Goal: Task Accomplishment & Management: Use online tool/utility

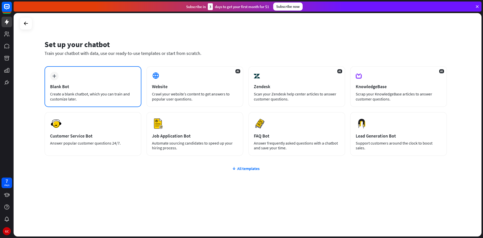
click at [90, 100] on div "Create a blank chatbot, which you can train and customize later." at bounding box center [93, 96] width 86 height 10
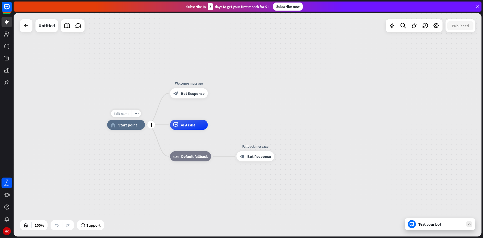
drag, startPoint x: 132, startPoint y: 126, endPoint x: 131, endPoint y: 123, distance: 3.7
click at [120, 124] on span "Start point" at bounding box center [127, 124] width 19 height 5
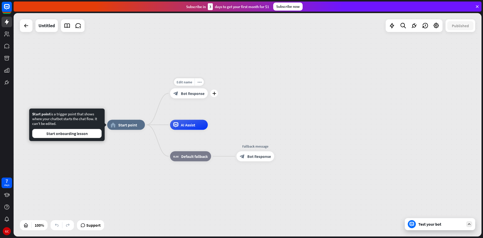
click at [194, 94] on span "Bot Response" at bounding box center [193, 93] width 24 height 5
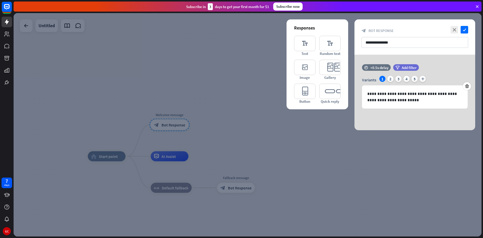
click at [229, 77] on div at bounding box center [248, 124] width 468 height 223
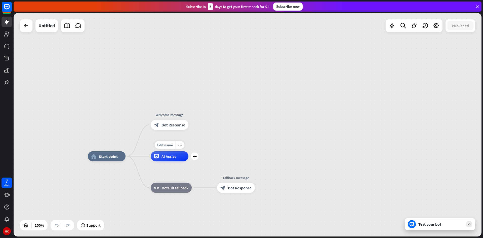
click at [178, 154] on div "AI Assist" at bounding box center [170, 156] width 38 height 10
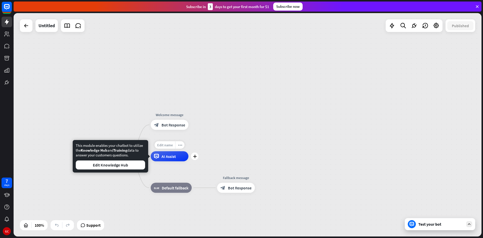
click at [168, 146] on span "Edit name" at bounding box center [165, 145] width 16 height 5
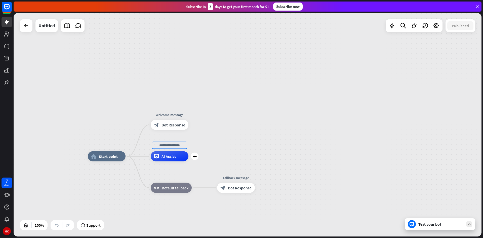
click at [172, 157] on span "AI Assist" at bounding box center [168, 156] width 14 height 5
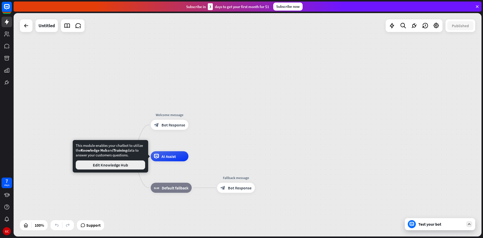
click at [123, 167] on button "Edit Knowledge Hub" at bounding box center [110, 164] width 69 height 9
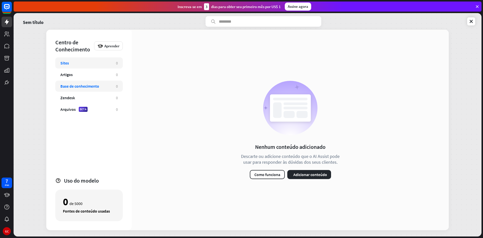
click at [87, 81] on div "Base de conhecimento 0" at bounding box center [88, 85] width 67 height 11
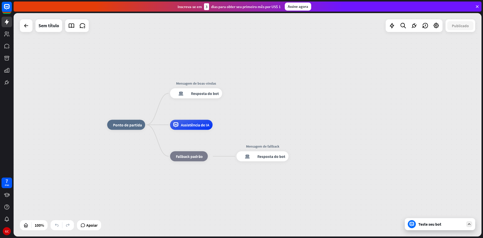
drag, startPoint x: 133, startPoint y: 127, endPoint x: 123, endPoint y: 98, distance: 30.0
click at [123, 98] on div "Editar nome mais_amarelo casa_2 Ponto de partida Mensagem de boas-vindas respos…" at bounding box center [248, 124] width 468 height 223
click at [49, 26] on font "Sem título" at bounding box center [48, 26] width 21 height 6
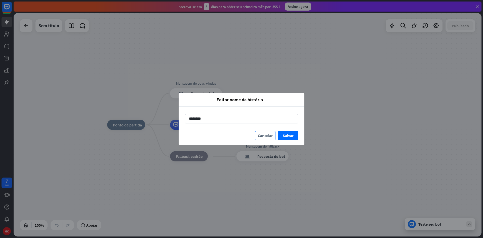
click at [267, 138] on font "Cancelar" at bounding box center [265, 135] width 15 height 9
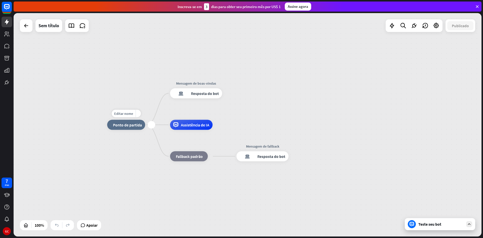
click at [126, 128] on div "casa_2 Ponto de partida" at bounding box center [126, 125] width 38 height 10
click at [122, 111] on font "Editar nome" at bounding box center [123, 113] width 19 height 5
type input "********"
click at [135, 94] on div "Editar nome mais_amarelo MySkills casa_2 Ponto de partida Mensagem de boas-vind…" at bounding box center [248, 124] width 468 height 223
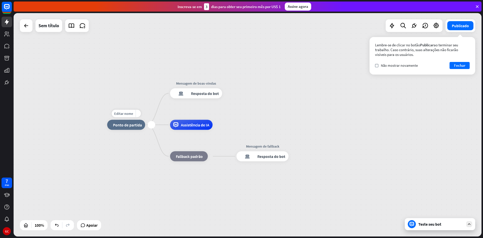
click at [126, 126] on font "Ponto de partida" at bounding box center [127, 124] width 29 height 5
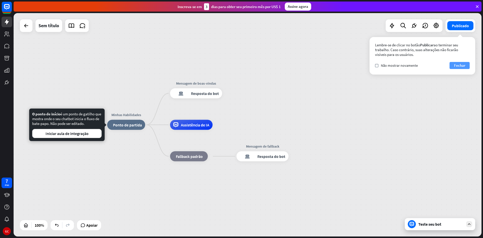
click at [459, 66] on font "Fechar" at bounding box center [459, 65] width 11 height 5
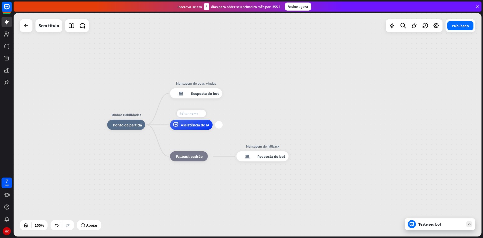
click at [218, 124] on div "mais" at bounding box center [219, 125] width 8 height 8
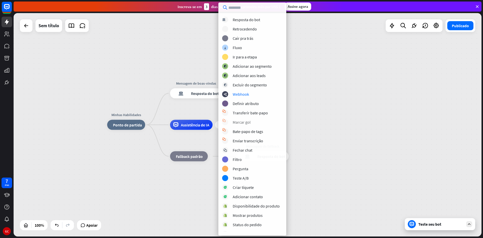
scroll to position [33, 0]
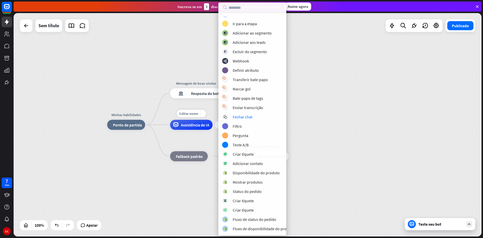
click at [200, 129] on div "Assistência de IA" at bounding box center [191, 125] width 43 height 10
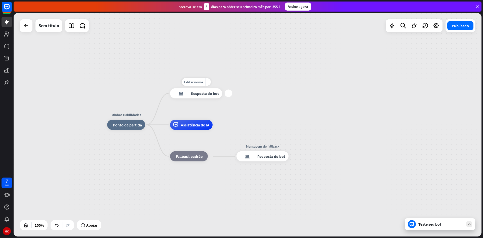
click at [201, 93] on font "Resposta do bot" at bounding box center [205, 93] width 28 height 5
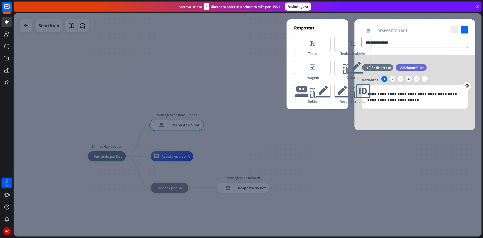
click at [392, 42] on input "**********" at bounding box center [414, 42] width 107 height 11
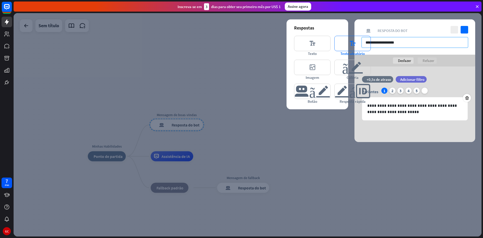
drag, startPoint x: 404, startPoint y: 42, endPoint x: 348, endPoint y: 42, distance: 55.8
click at [354, 42] on div "**********" at bounding box center [414, 80] width 121 height 122
type input "****"
click at [397, 160] on div at bounding box center [248, 124] width 468 height 223
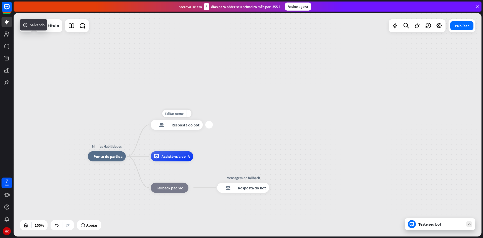
click at [187, 127] on font "Resposta do bot" at bounding box center [186, 124] width 28 height 5
click at [436, 221] on font "Teste seu bot" at bounding box center [429, 223] width 23 height 5
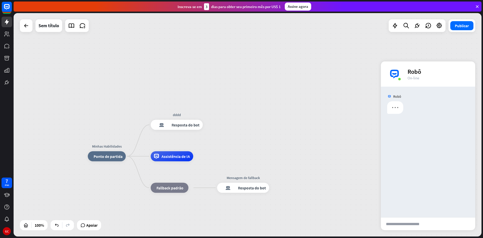
click at [409, 222] on input "text" at bounding box center [406, 223] width 51 height 13
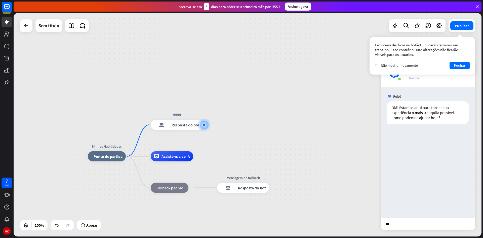
type input "***"
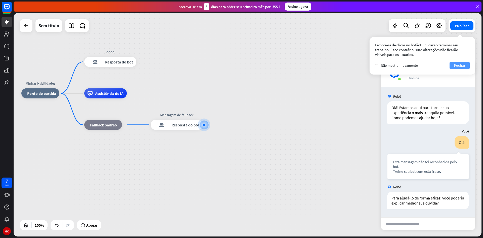
click at [458, 66] on font "Fechar" at bounding box center [459, 65] width 11 height 5
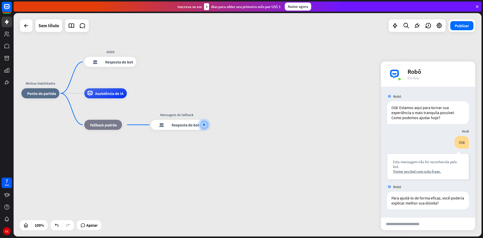
click at [330, 70] on div "Minhas Habilidades casa_2 Ponto de partida dddd resposta do bot de bloco Respos…" at bounding box center [248, 124] width 468 height 223
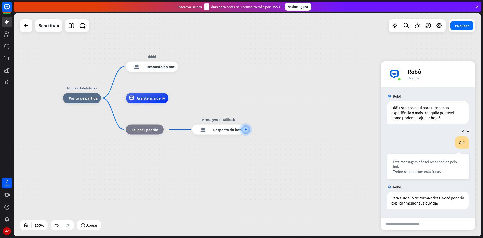
drag, startPoint x: 205, startPoint y: 84, endPoint x: 243, endPoint y: 89, distance: 38.3
click at [243, 89] on div "Minhas Habilidades casa_2 Ponto de partida dddd resposta do bot de bloco Respos…" at bounding box center [248, 124] width 468 height 223
click at [149, 101] on div "Assistência de IA" at bounding box center [147, 98] width 43 height 10
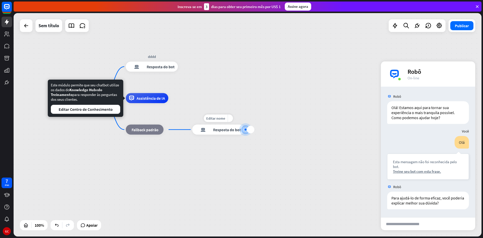
click at [226, 132] on font "Resposta do bot" at bounding box center [227, 129] width 28 height 5
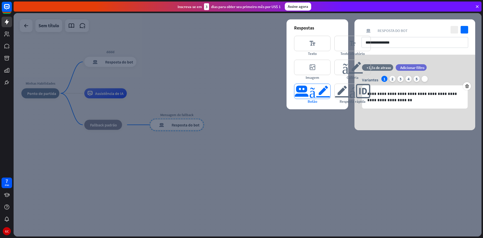
click at [308, 94] on font "botão_editor" at bounding box center [312, 91] width 36 height 15
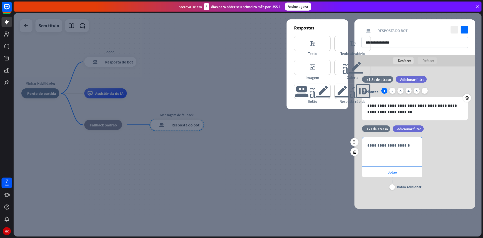
click at [404, 148] on p "**********" at bounding box center [392, 145] width 50 height 6
click at [257, 45] on div at bounding box center [248, 124] width 468 height 223
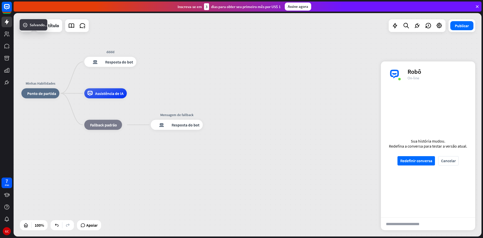
click at [477, 5] on icon at bounding box center [477, 6] width 5 height 5
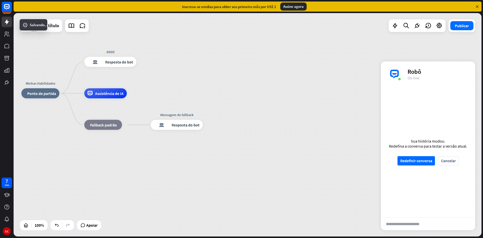
click at [266, 60] on div "Minhas Habilidades casa_2 Ponto de partida dddd resposta do bot de bloco Respos…" at bounding box center [248, 124] width 468 height 223
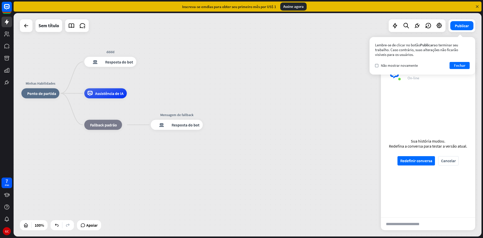
click at [476, 7] on icon at bounding box center [477, 6] width 5 height 5
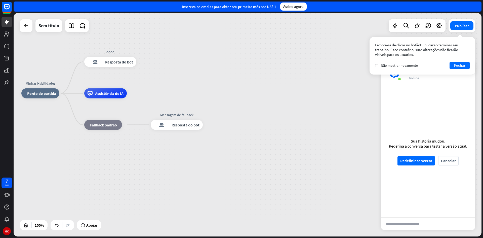
click at [269, 71] on div "Minhas Habilidades casa_2 Ponto de partida dddd resposta do bot de bloco Respos…" at bounding box center [248, 124] width 468 height 223
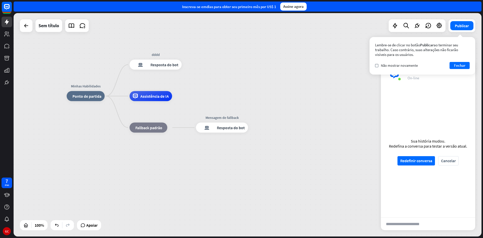
drag, startPoint x: 211, startPoint y: 77, endPoint x: 254, endPoint y: 80, distance: 43.3
click at [254, 80] on div "Minhas Habilidades casa_2 Ponto de partida dddd resposta do bot de bloco Respos…" at bounding box center [248, 124] width 468 height 223
click at [418, 24] on icon at bounding box center [417, 25] width 7 height 7
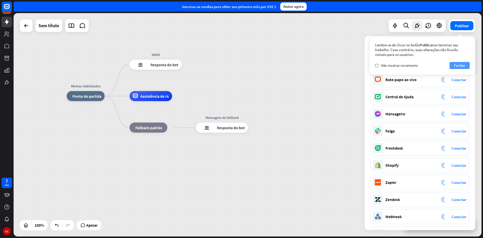
click at [459, 65] on font "Fechar" at bounding box center [459, 65] width 11 height 5
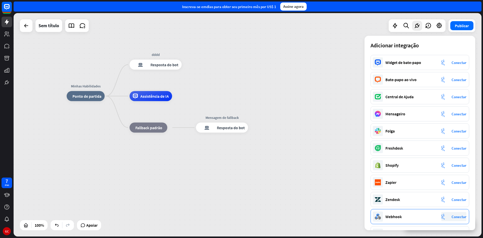
click at [419, 212] on div "Webhook integração de plug-ins Conectar" at bounding box center [420, 216] width 99 height 15
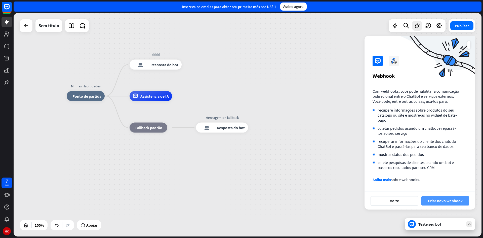
click at [435, 202] on font "Criar novo webhook" at bounding box center [445, 200] width 35 height 5
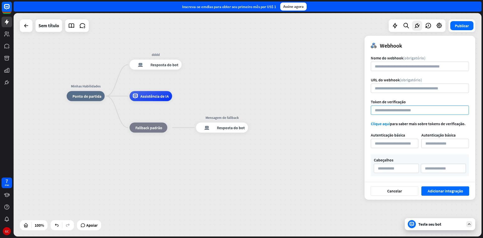
click at [394, 109] on input at bounding box center [420, 109] width 98 height 9
click at [316, 116] on div "Minhas Habilidades casa_2 Ponto de partida dddd resposta do bot de bloco Respos…" at bounding box center [301, 207] width 468 height 223
click at [284, 109] on div "Minhas Habilidades casa_2 Ponto de partida dddd resposta do bot de bloco Respos…" at bounding box center [301, 207] width 468 height 223
